Goal: Information Seeking & Learning: Learn about a topic

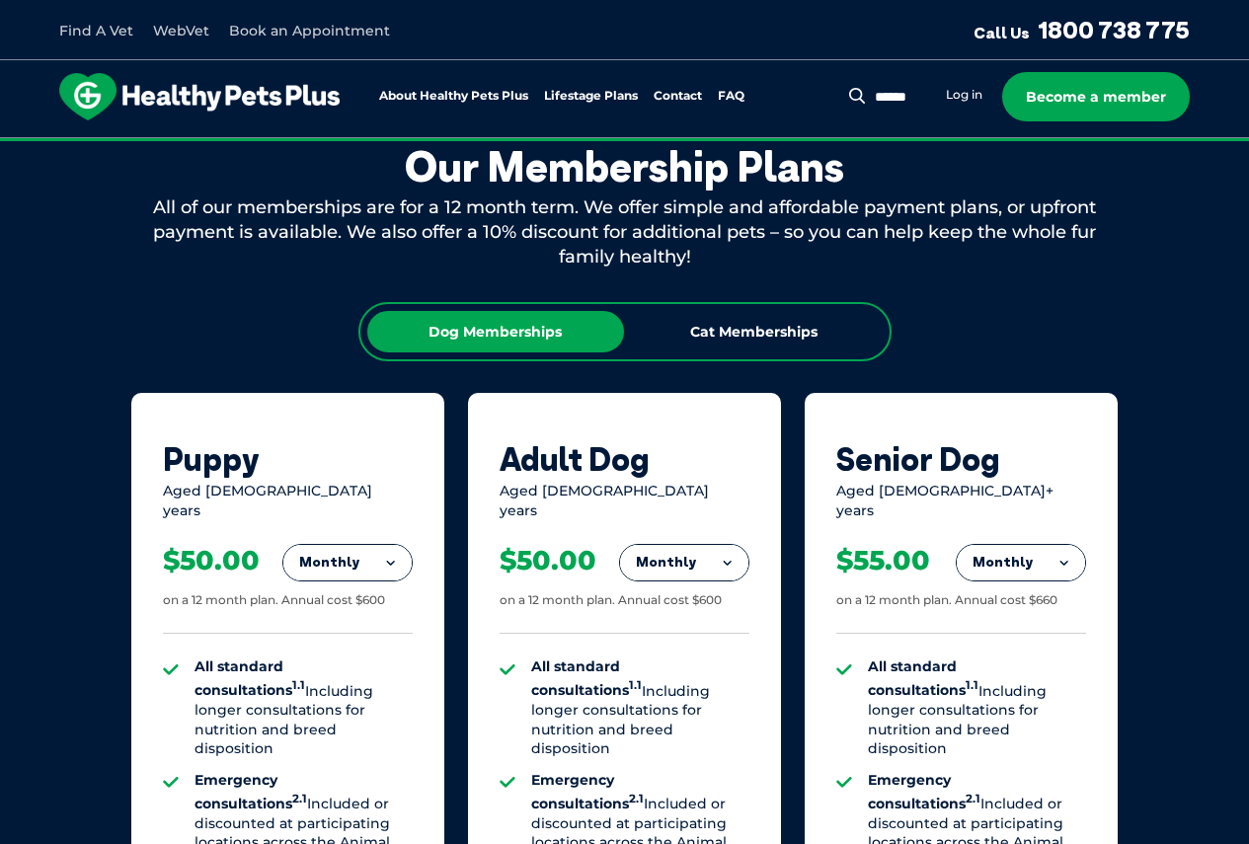
scroll to position [1086, 0]
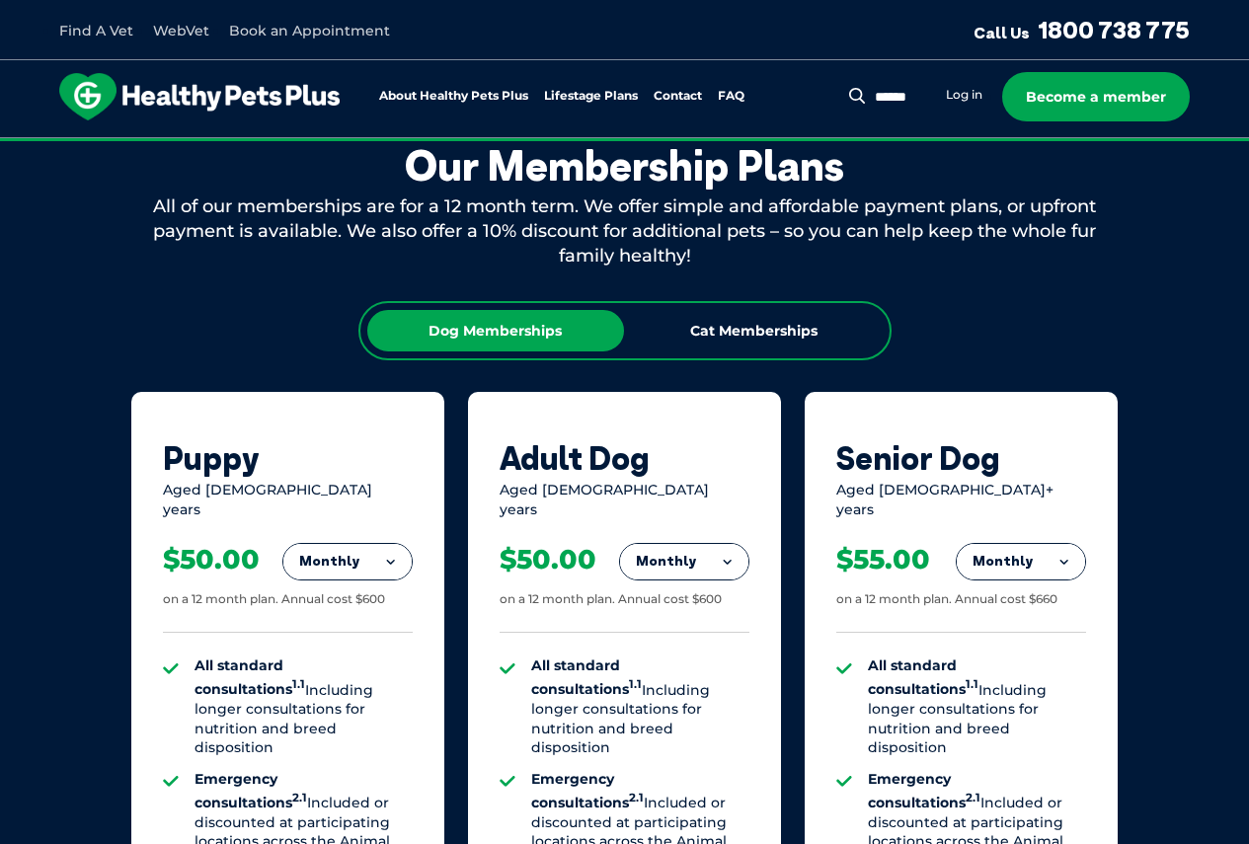
drag, startPoint x: 676, startPoint y: 281, endPoint x: 269, endPoint y: 303, distance: 408.3
click at [269, 303] on div "Dog Memberships Cat Memberships Puppy Aged [DEMOGRAPHIC_DATA] years Monthly For…" at bounding box center [624, 832] width 987 height 1062
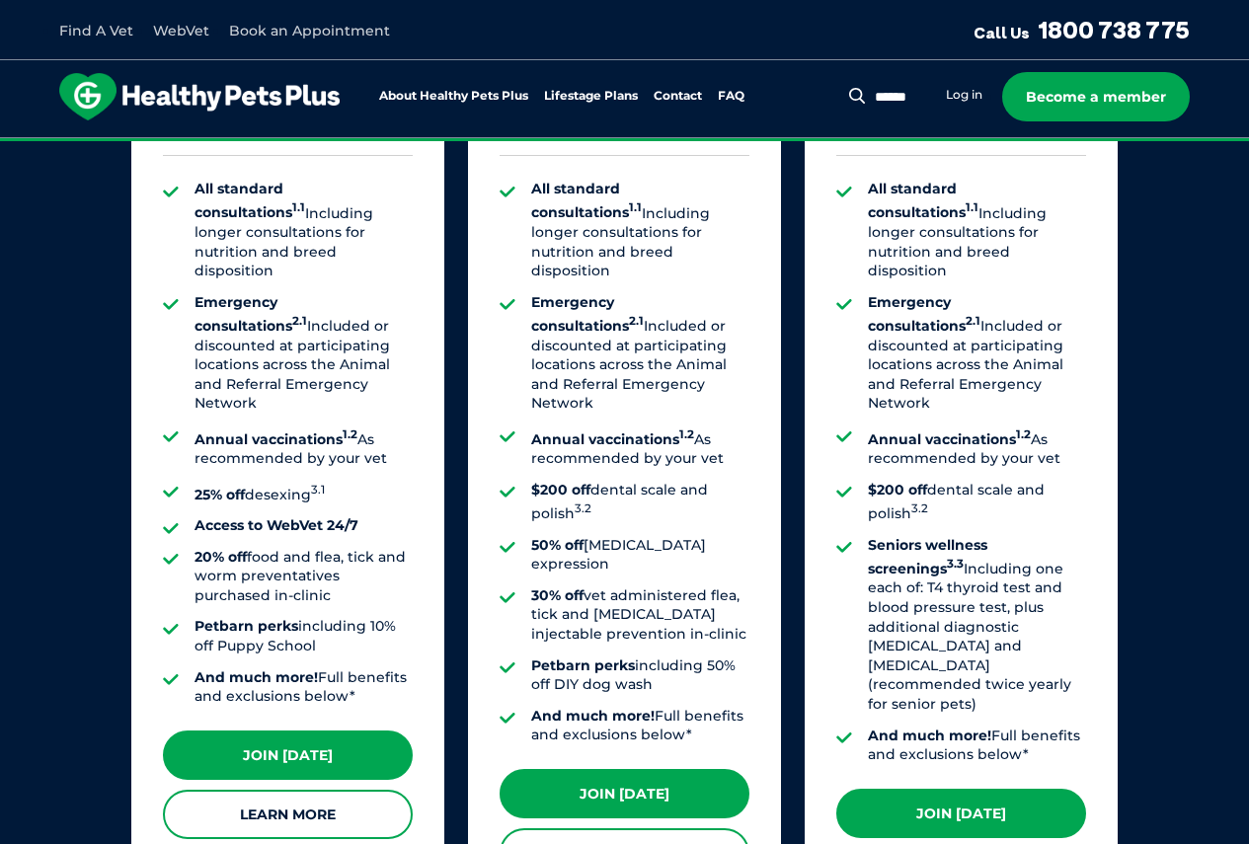
scroll to position [1579, 0]
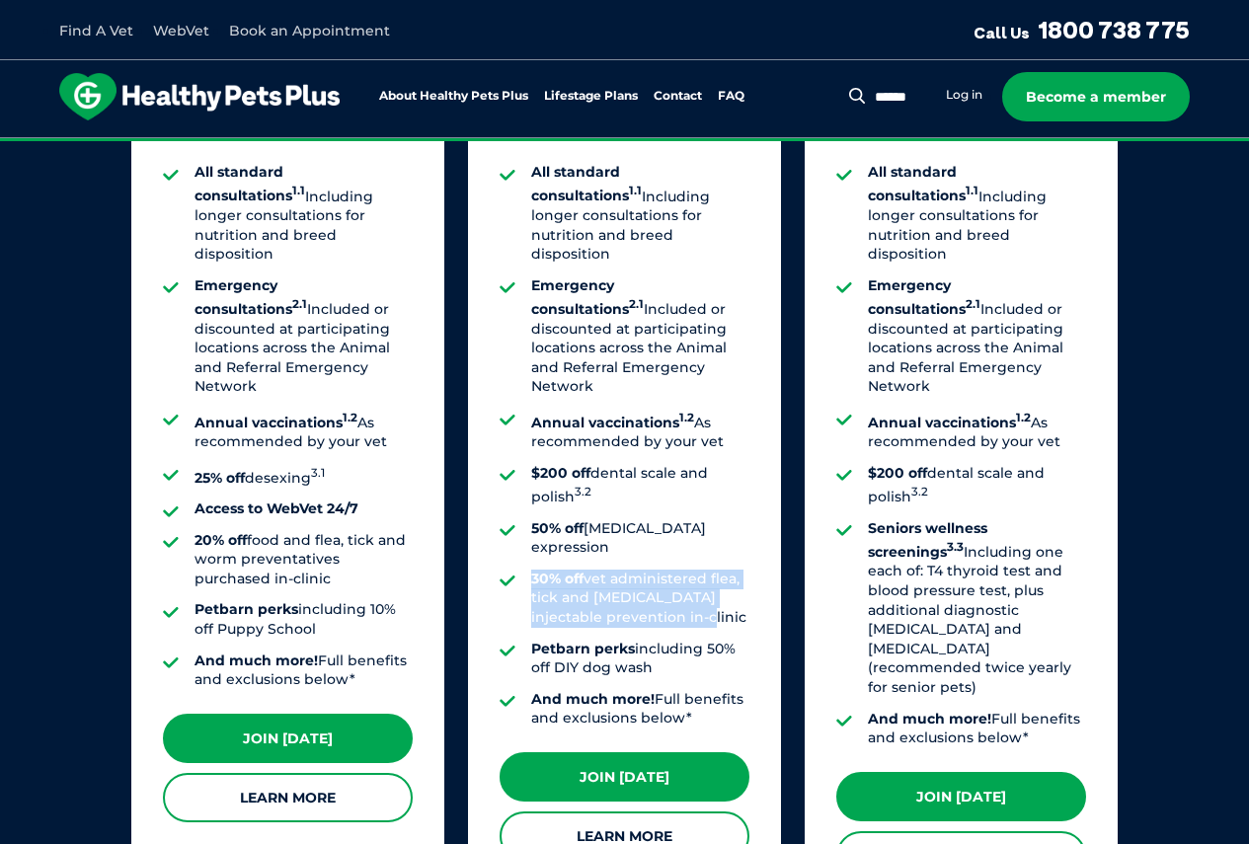
drag, startPoint x: 696, startPoint y: 551, endPoint x: 520, endPoint y: 500, distance: 183.1
click at [520, 500] on ul "All standard consultations 1.1 Including longer consultations for nutrition and…" at bounding box center [625, 446] width 250 height 566
click at [619, 570] on li "30% off vet administered flea, tick and [MEDICAL_DATA] injectable prevention in…" at bounding box center [640, 599] width 218 height 58
drag, startPoint x: 619, startPoint y: 528, endPoint x: 572, endPoint y: 503, distance: 53.4
click at [572, 570] on strong "30% off" at bounding box center [557, 579] width 52 height 18
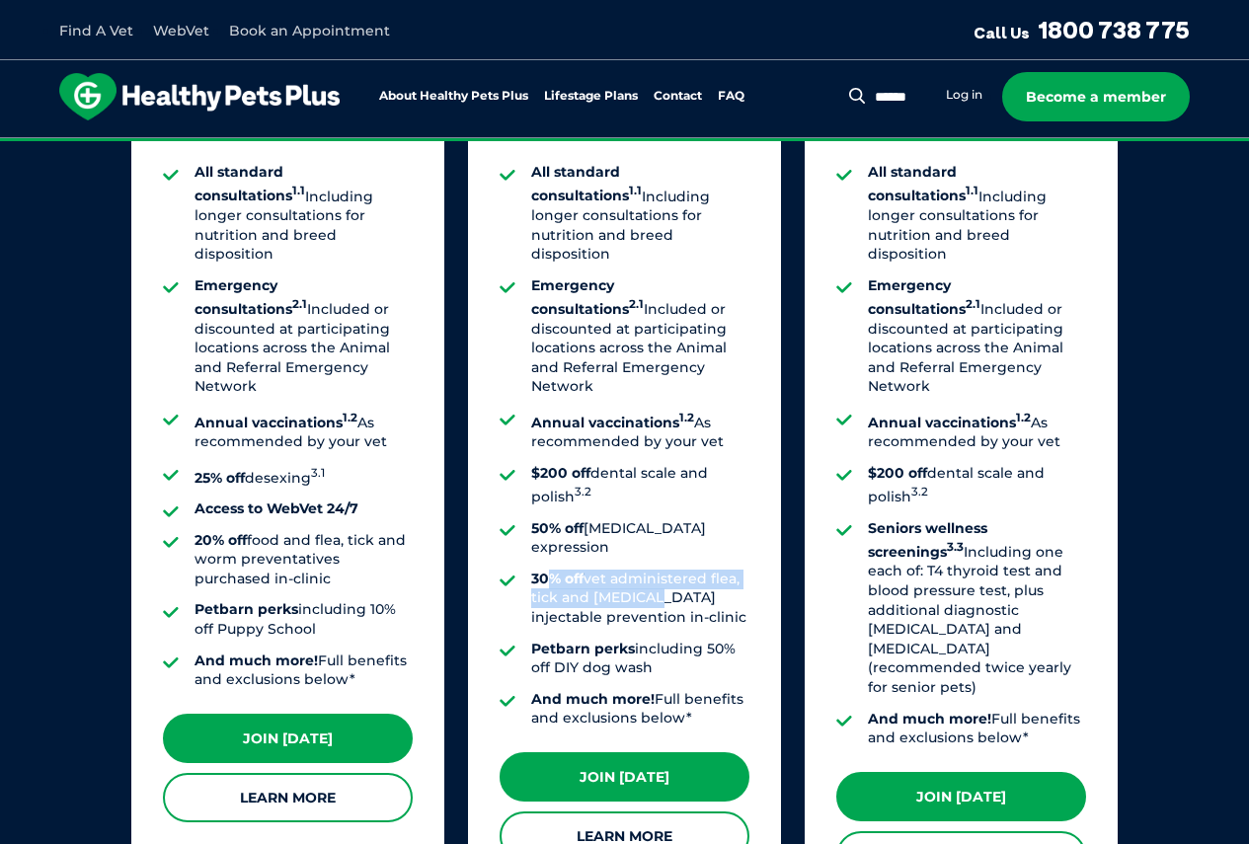
drag, startPoint x: 551, startPoint y: 500, endPoint x: 655, endPoint y: 532, distance: 109.3
click at [655, 570] on li "30% off vet administered flea, tick and [MEDICAL_DATA] injectable prevention in…" at bounding box center [640, 599] width 218 height 58
click at [684, 570] on li "30% off vet administered flea, tick and [MEDICAL_DATA] injectable prevention in…" at bounding box center [640, 599] width 218 height 58
drag, startPoint x: 698, startPoint y: 537, endPoint x: 579, endPoint y: 517, distance: 120.1
click at [579, 570] on li "30% off vet administered flea, tick and [MEDICAL_DATA] injectable prevention in…" at bounding box center [640, 599] width 218 height 58
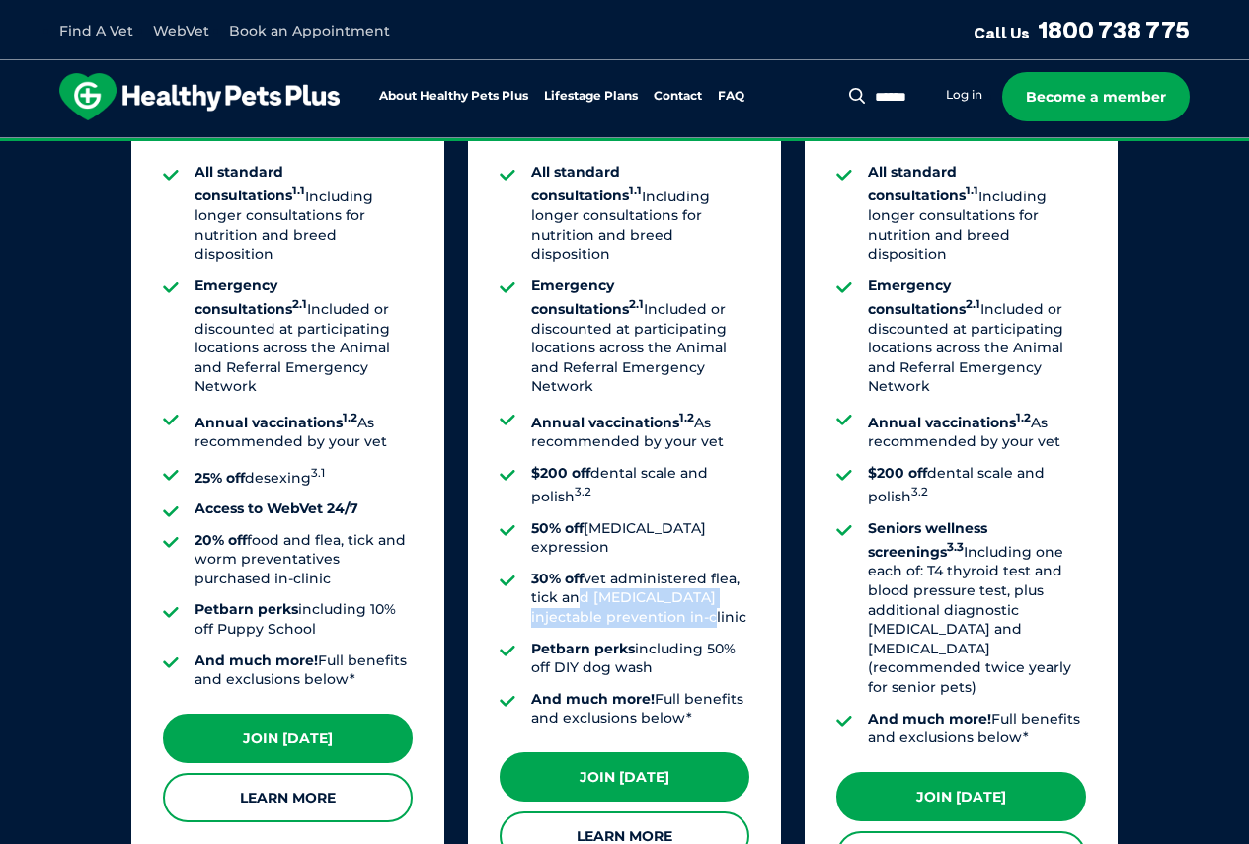
click at [634, 570] on li "30% off vet administered flea, tick and [MEDICAL_DATA] injectable prevention in…" at bounding box center [640, 599] width 218 height 58
drag, startPoint x: 725, startPoint y: 545, endPoint x: 561, endPoint y: 504, distance: 168.8
click at [561, 570] on li "30% off vet administered flea, tick and [MEDICAL_DATA] injectable prevention in…" at bounding box center [640, 599] width 218 height 58
click at [561, 570] on strong "30% off" at bounding box center [557, 579] width 52 height 18
drag, startPoint x: 728, startPoint y: 543, endPoint x: 648, endPoint y: 524, distance: 82.1
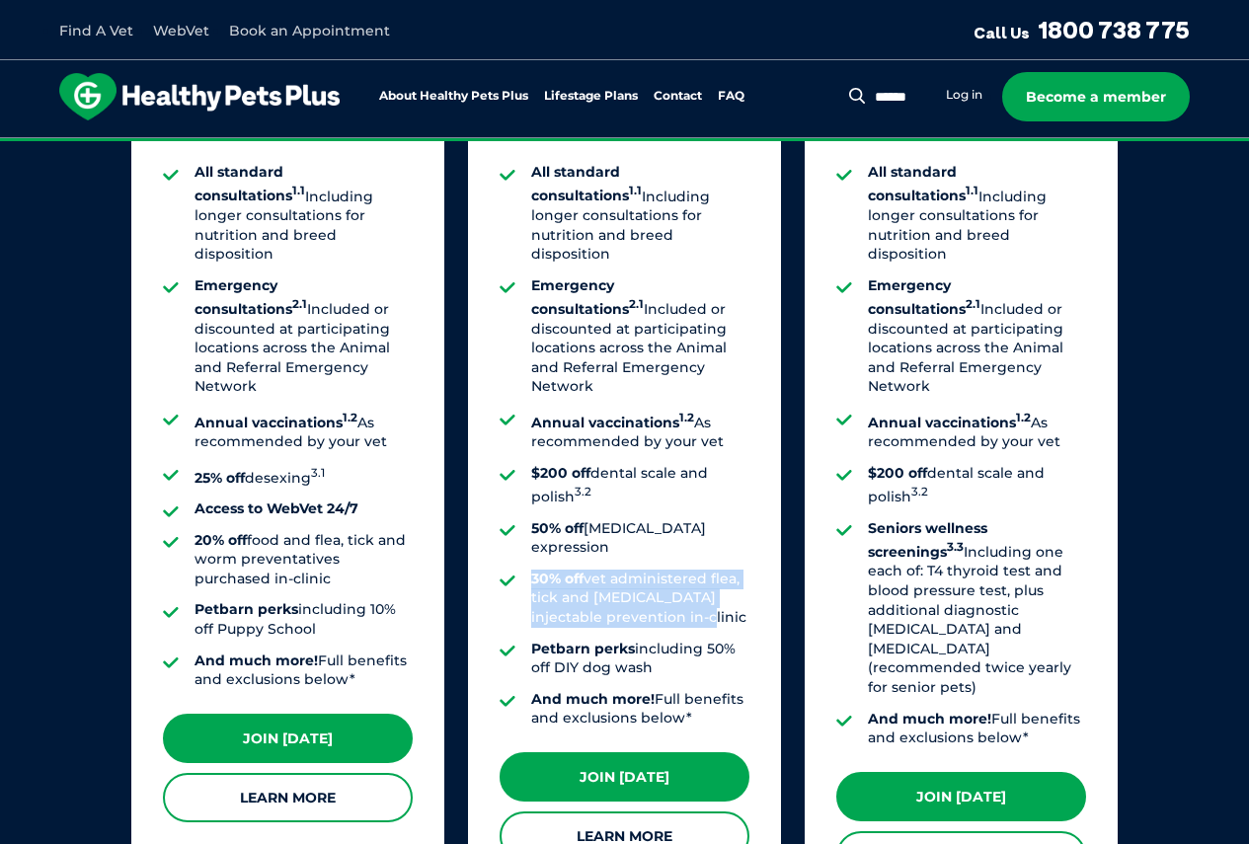
click at [514, 494] on ul "All standard consultations 1.1 Including longer consultations for nutrition and…" at bounding box center [625, 446] width 250 height 566
click at [656, 570] on li "30% off vet administered flea, tick and [MEDICAL_DATA] injectable prevention in…" at bounding box center [640, 599] width 218 height 58
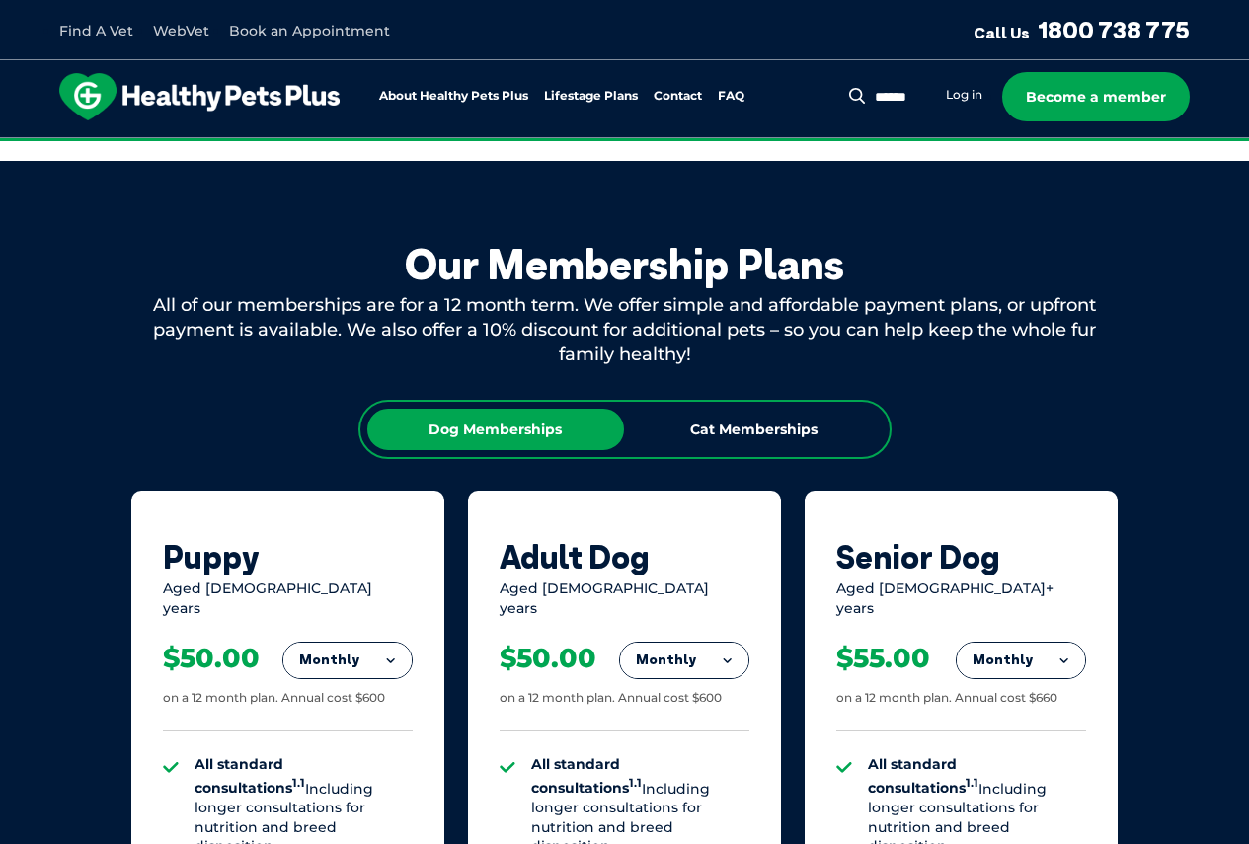
scroll to position [395, 0]
